Goal: Task Accomplishment & Management: Manage account settings

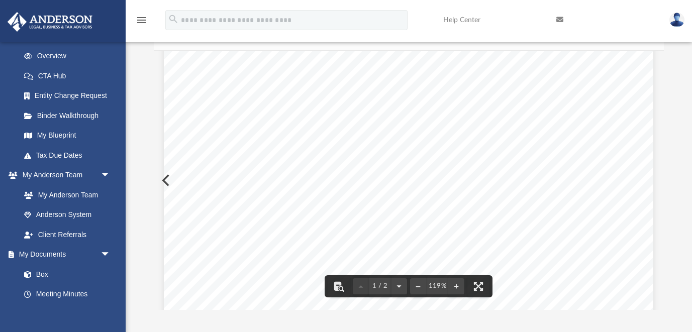
scroll to position [102, 0]
click at [680, 18] on img at bounding box center [676, 20] width 15 height 15
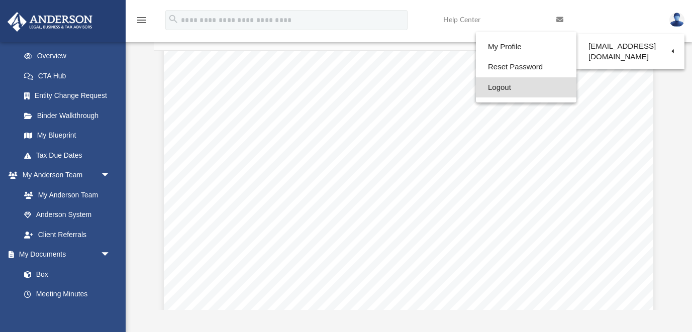
click at [478, 85] on link "Logout" at bounding box center [526, 87] width 101 height 21
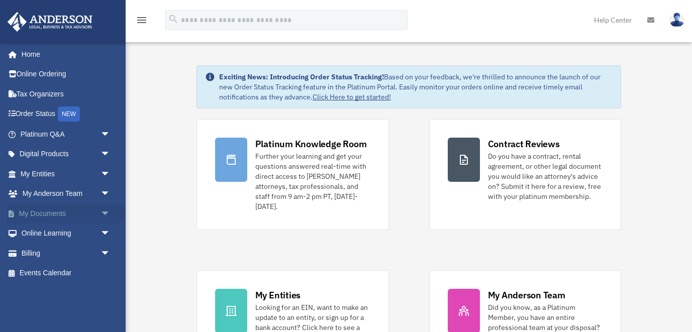
click at [49, 208] on link "My Documents arrow_drop_down" at bounding box center [66, 214] width 119 height 20
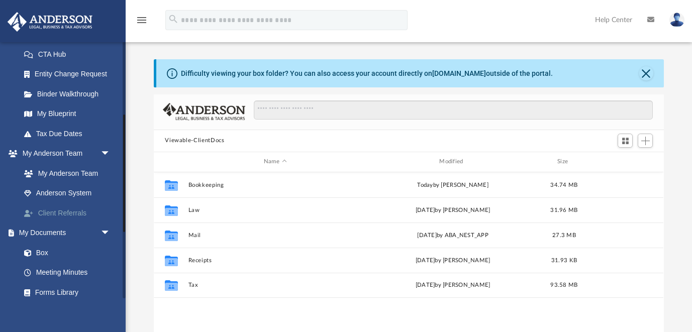
scroll to position [189, 0]
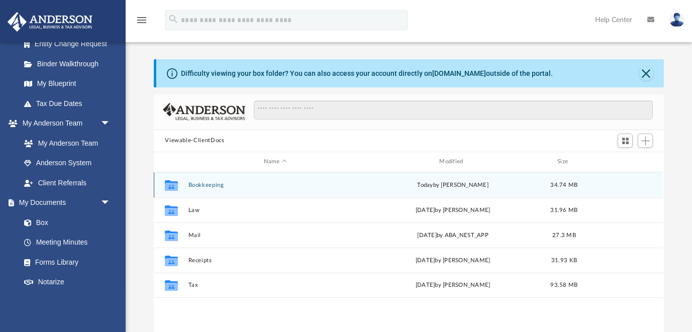
click at [208, 184] on button "Bookkeeping" at bounding box center [274, 185] width 173 height 7
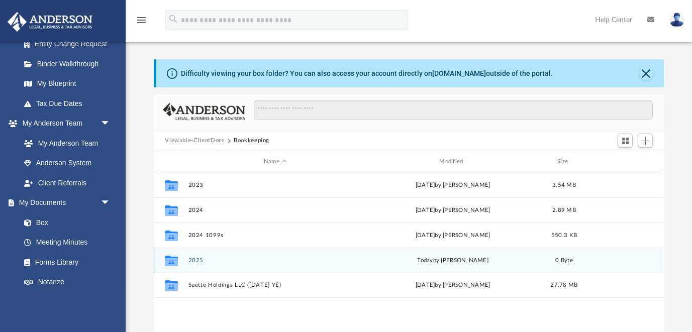
click at [195, 257] on button "2025" at bounding box center [274, 260] width 173 height 7
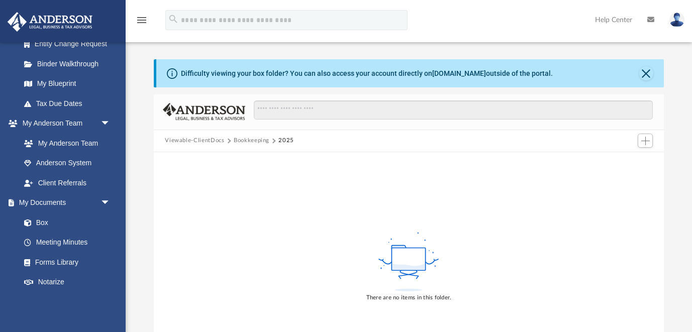
click at [251, 140] on button "Bookkeeping" at bounding box center [252, 140] width 36 height 9
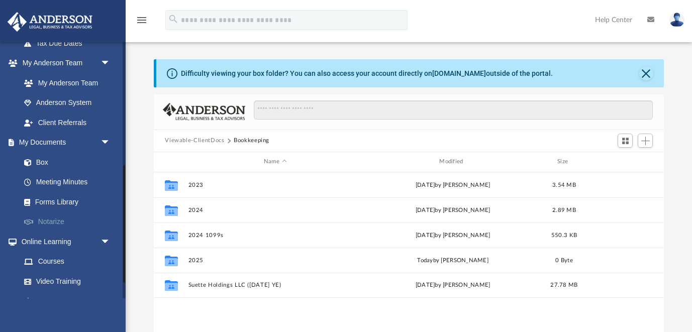
scroll to position [0, 0]
